Goal: Information Seeking & Learning: Find specific fact

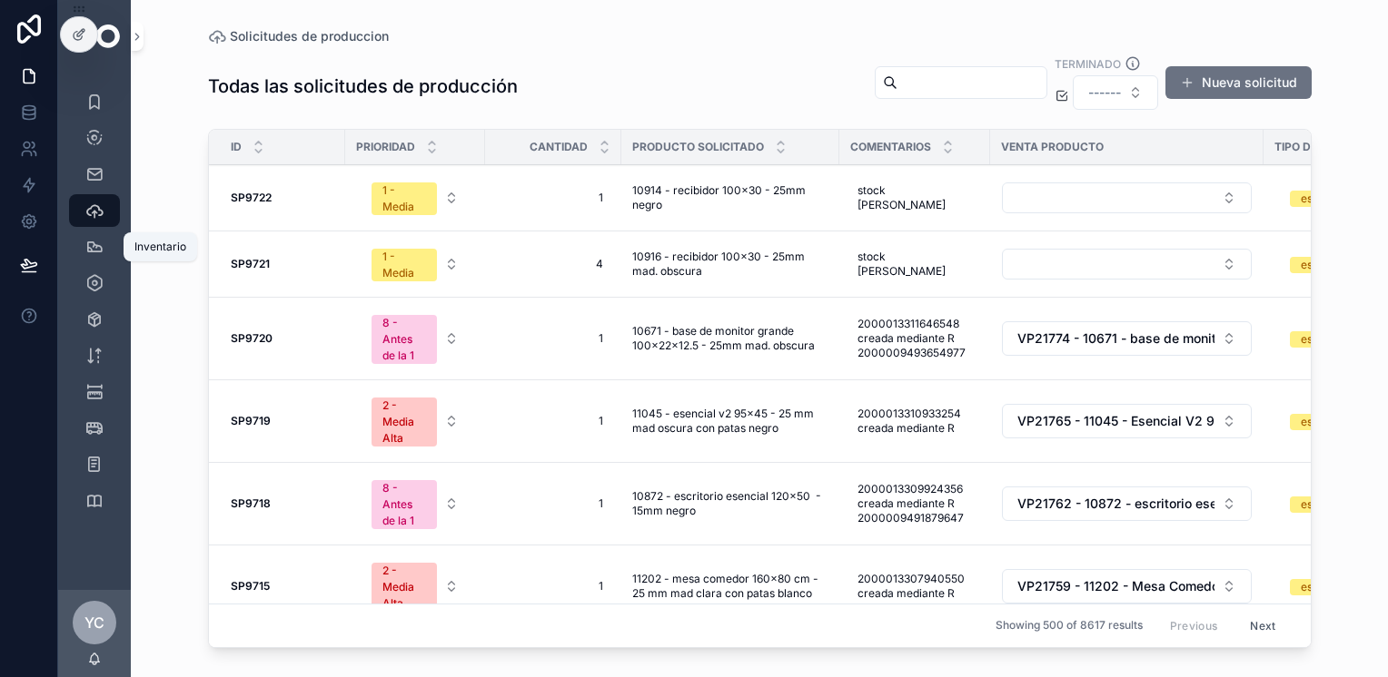
drag, startPoint x: 87, startPoint y: 249, endPoint x: 193, endPoint y: 241, distance: 105.7
click at [87, 249] on icon "scrollable content" at bounding box center [94, 247] width 18 height 18
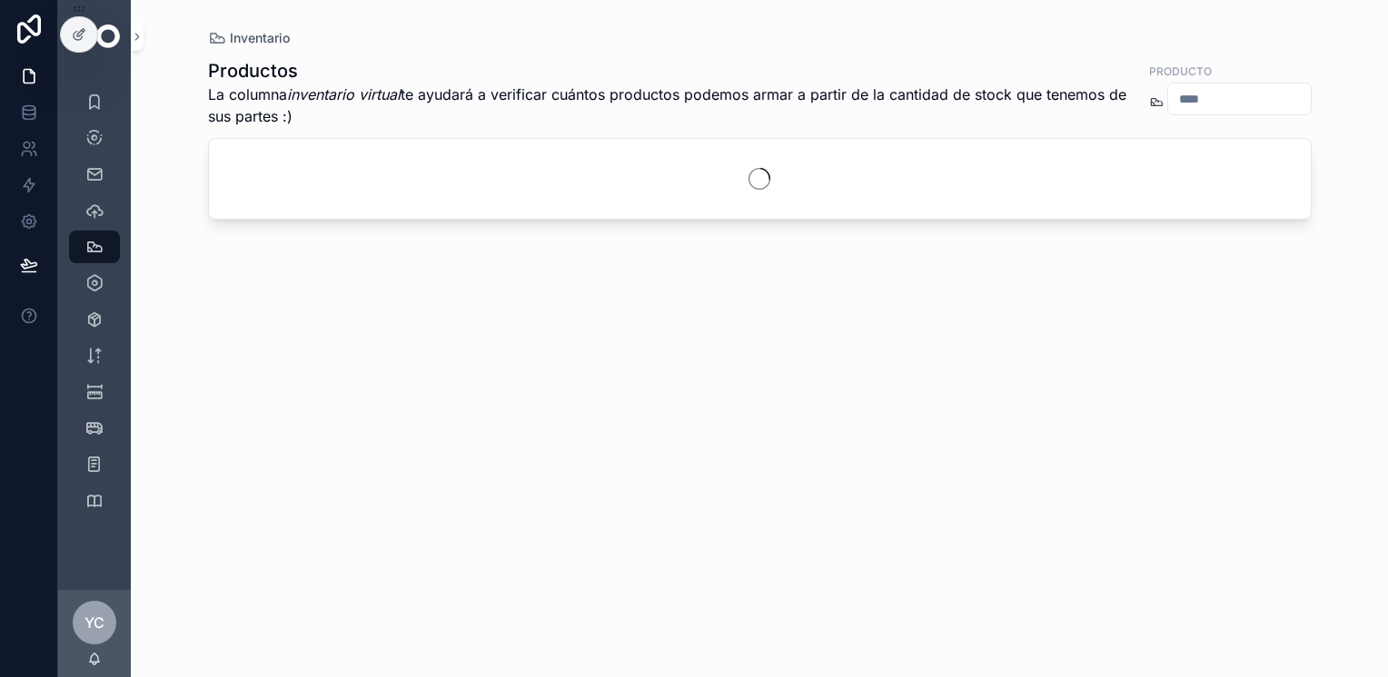
click at [1184, 106] on input "scrollable content" at bounding box center [1239, 98] width 143 height 25
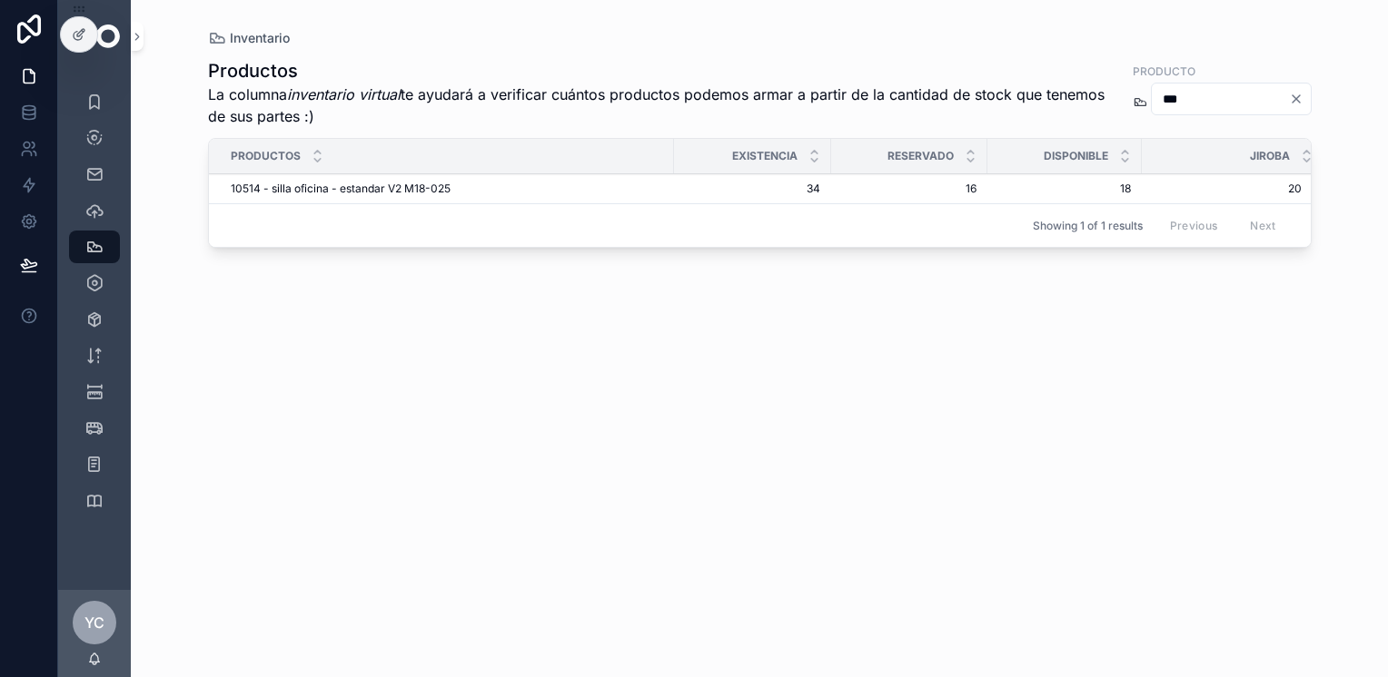
type input "***"
